Goal: Transaction & Acquisition: Purchase product/service

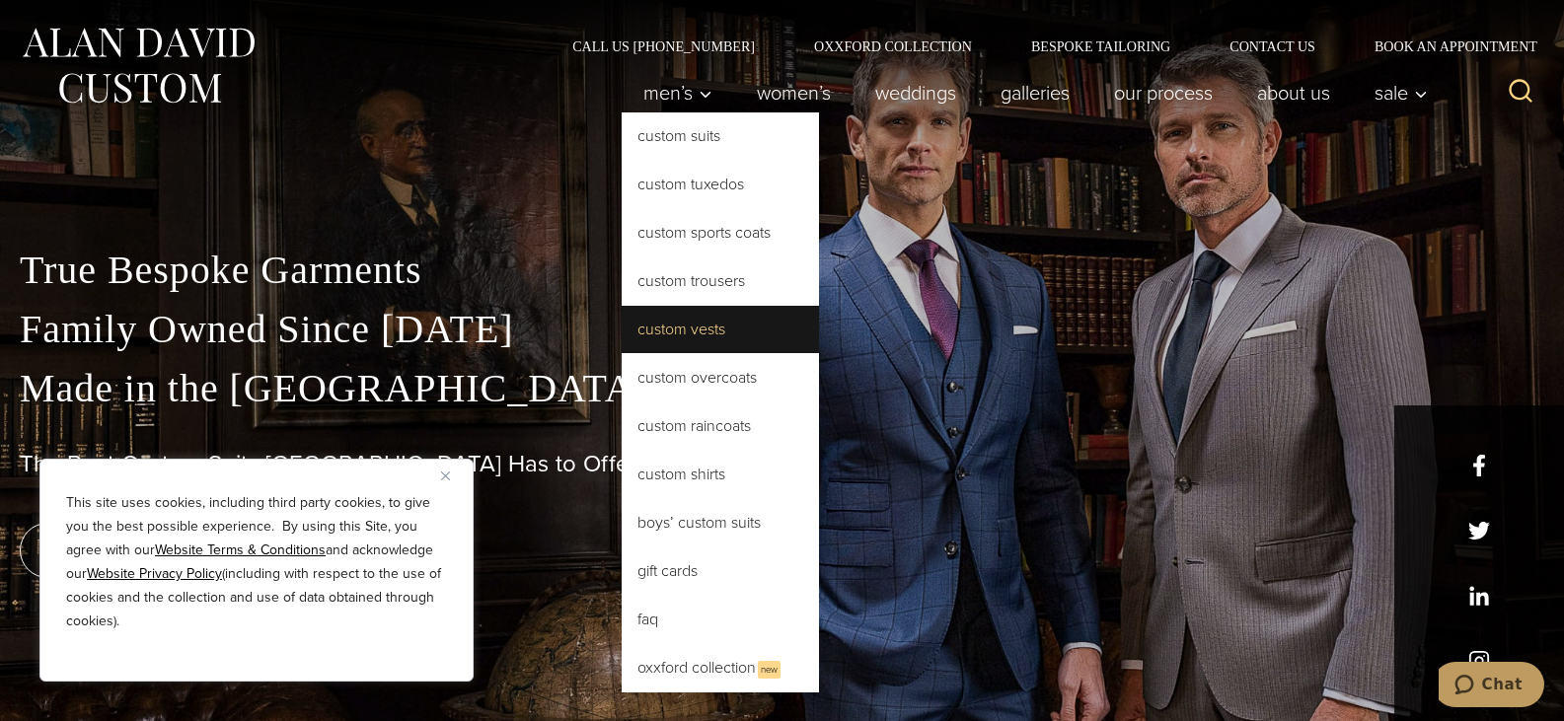
click at [673, 325] on link "Custom Vests" at bounding box center [720, 329] width 197 height 47
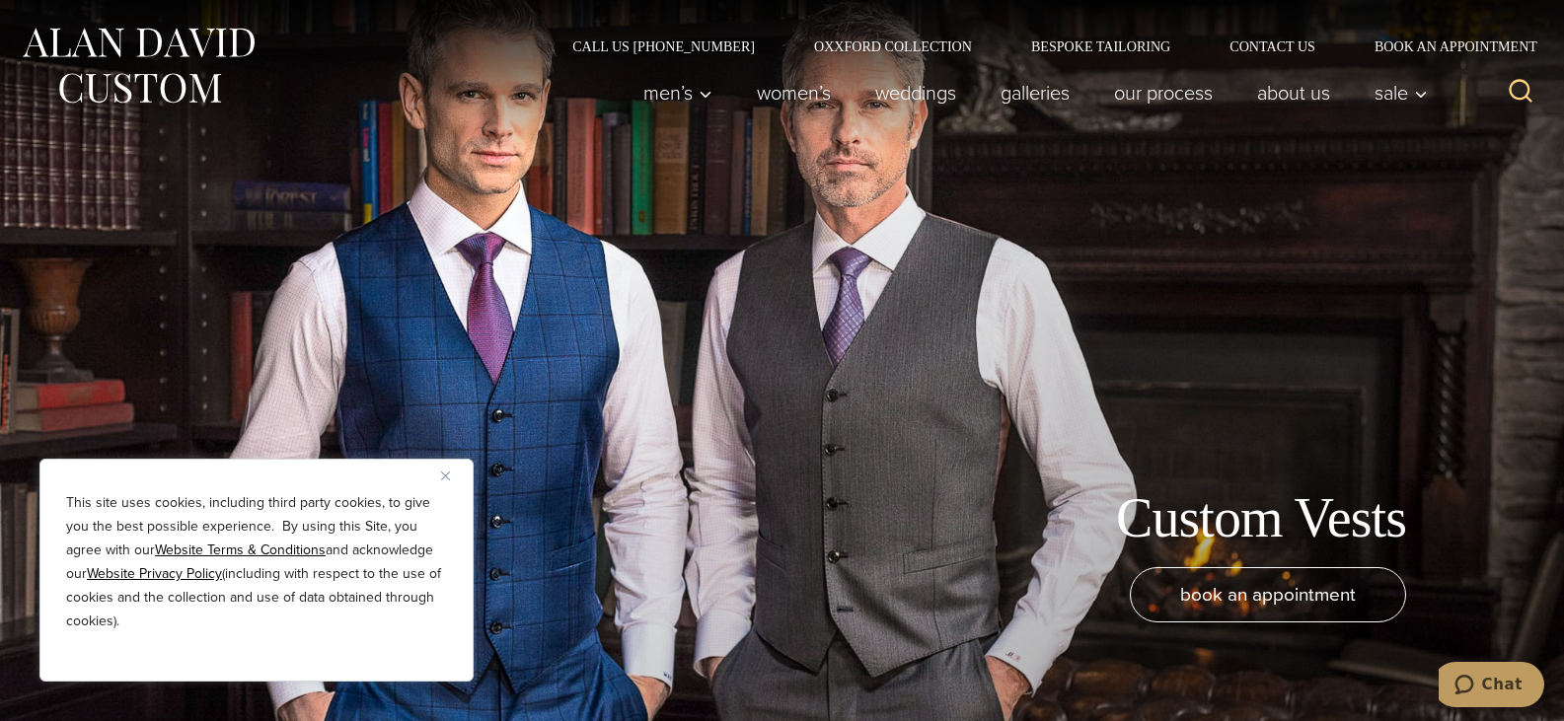
click at [450, 480] on button "Close" at bounding box center [453, 476] width 24 height 24
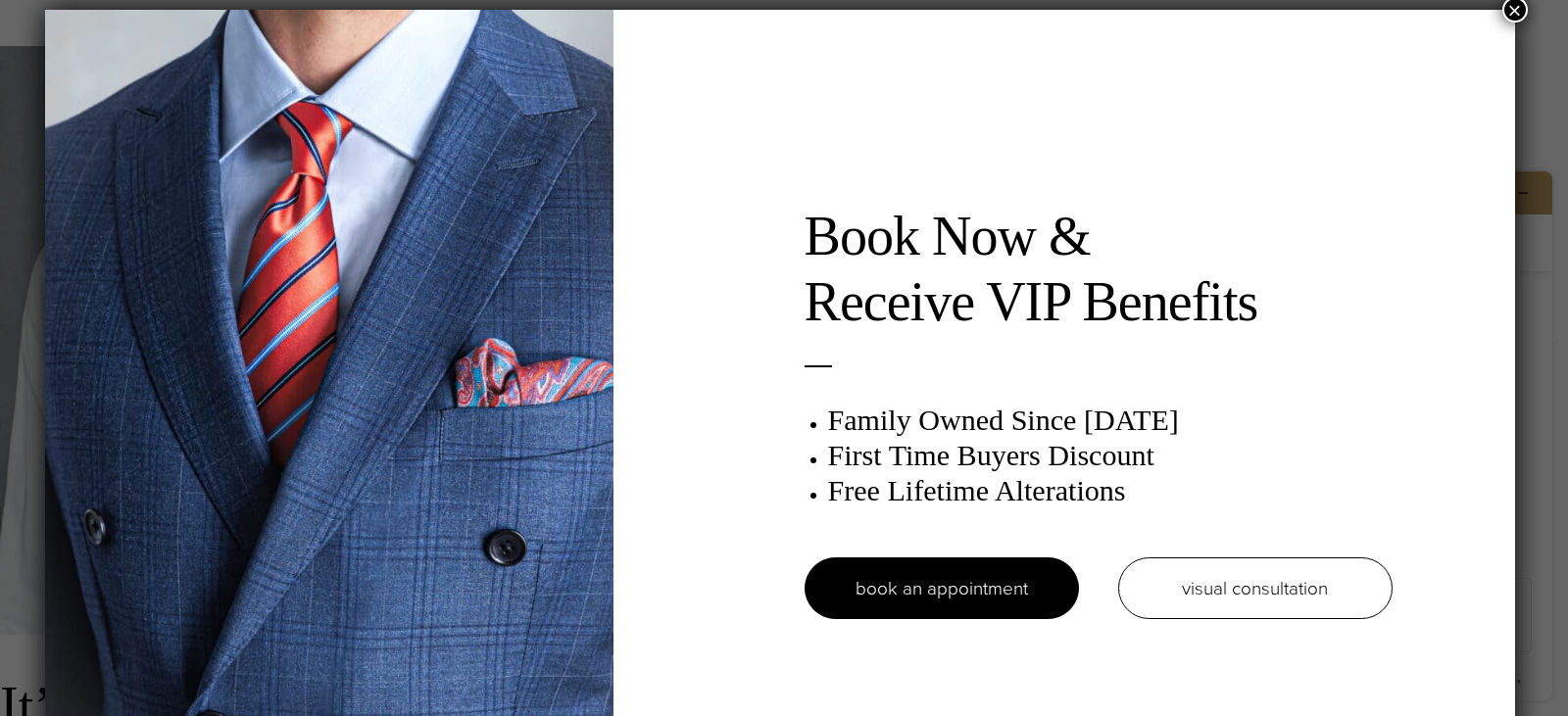
click at [1524, 12] on button "×" at bounding box center [1515, 10] width 26 height 26
